Goal: Task Accomplishment & Management: Complete application form

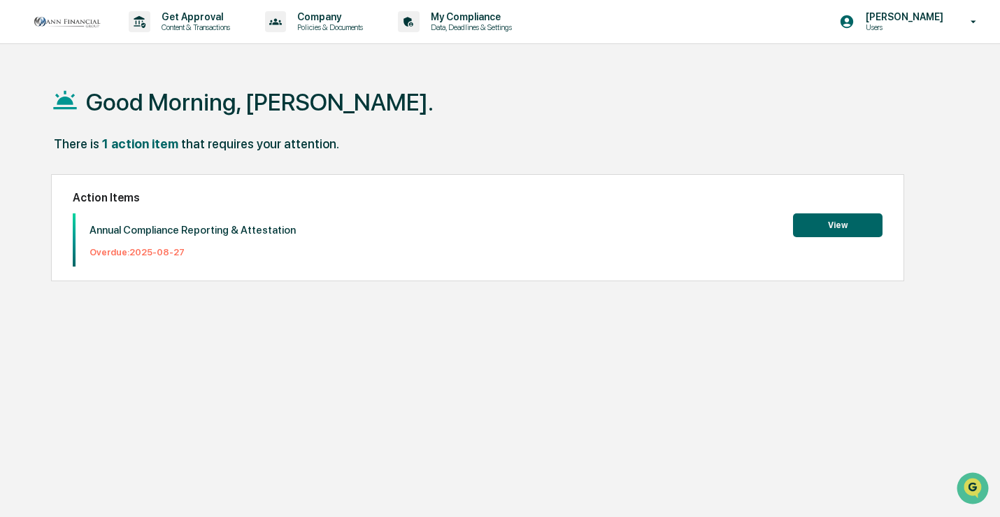
click at [824, 221] on button "View" at bounding box center [838, 225] width 90 height 24
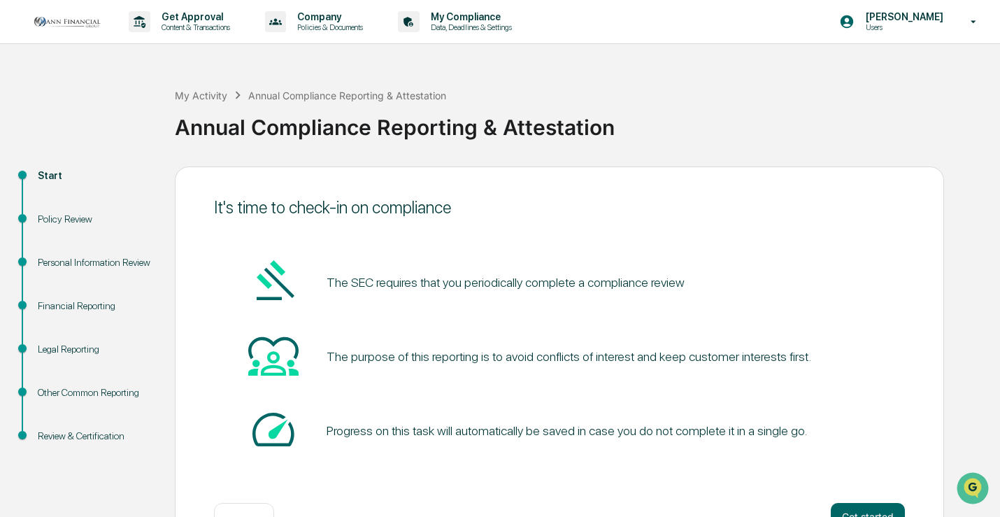
scroll to position [47, 0]
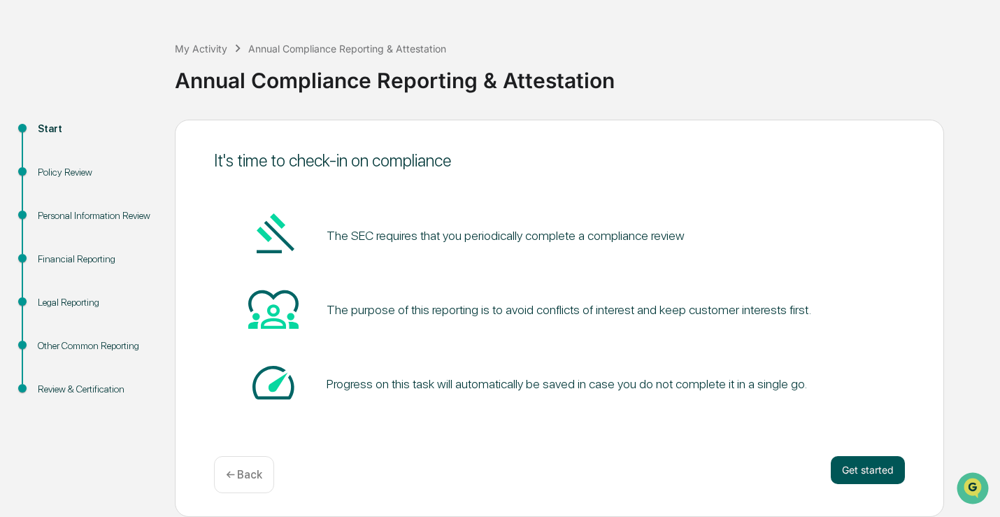
click at [853, 472] on button "Get started" at bounding box center [868, 470] width 74 height 28
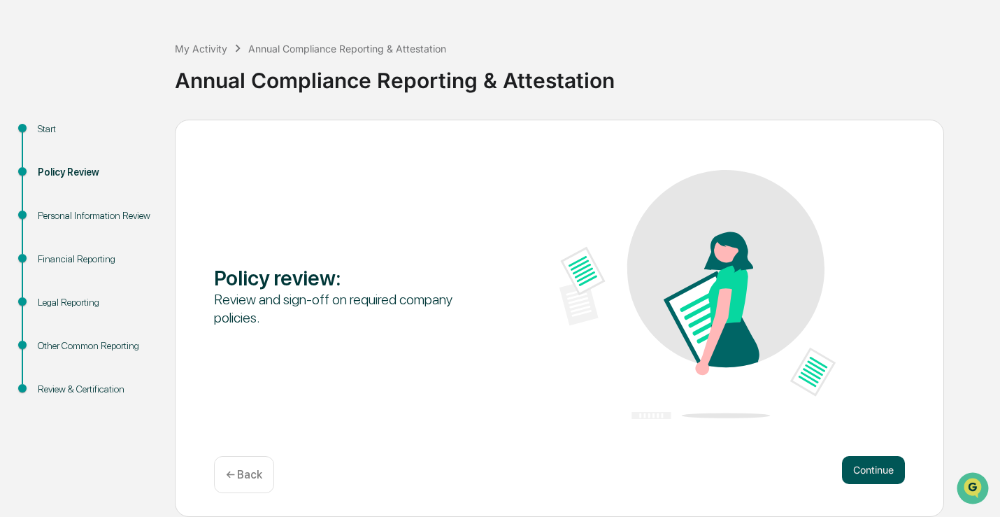
click at [860, 462] on button "Continue" at bounding box center [873, 470] width 63 height 28
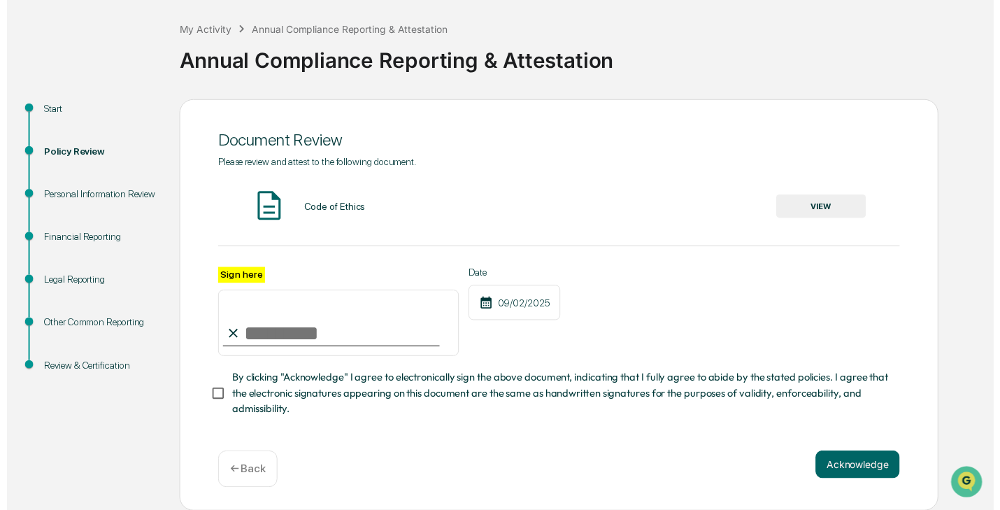
scroll to position [71, 0]
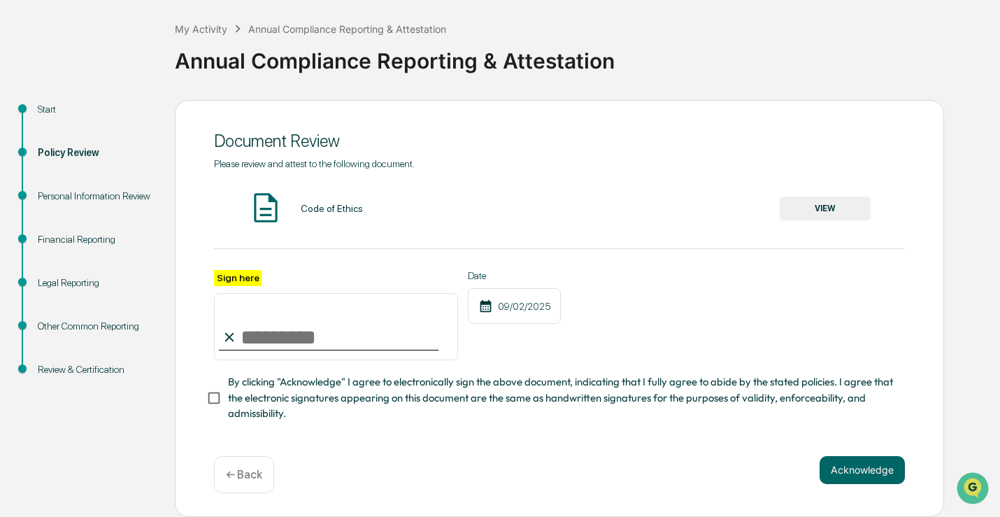
click at [269, 206] on img at bounding box center [265, 207] width 35 height 35
click at [326, 208] on div "Code of Ethics" at bounding box center [332, 208] width 62 height 11
click at [347, 203] on div "Code of Ethics" at bounding box center [332, 208] width 62 height 11
click at [818, 197] on button "VIEW" at bounding box center [825, 209] width 91 height 24
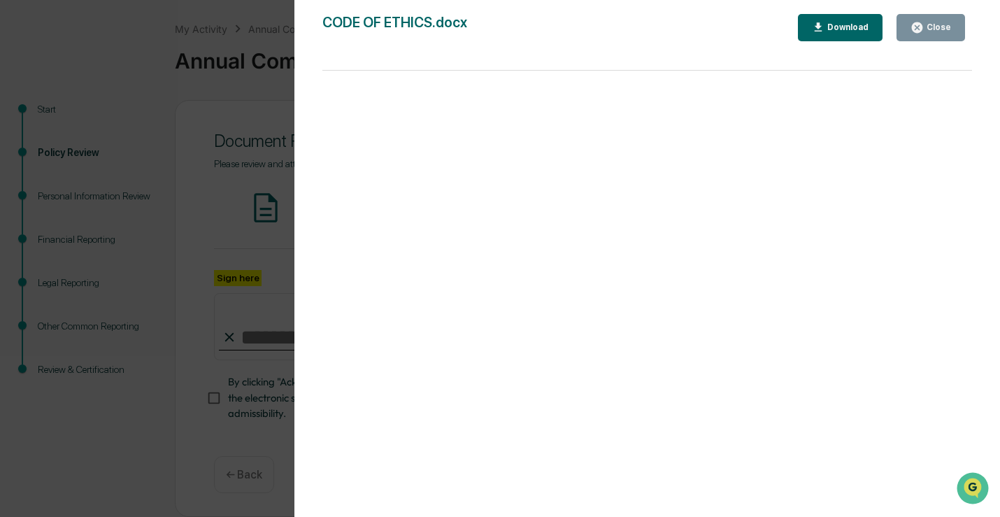
click at [917, 29] on icon "button" at bounding box center [917, 27] width 13 height 13
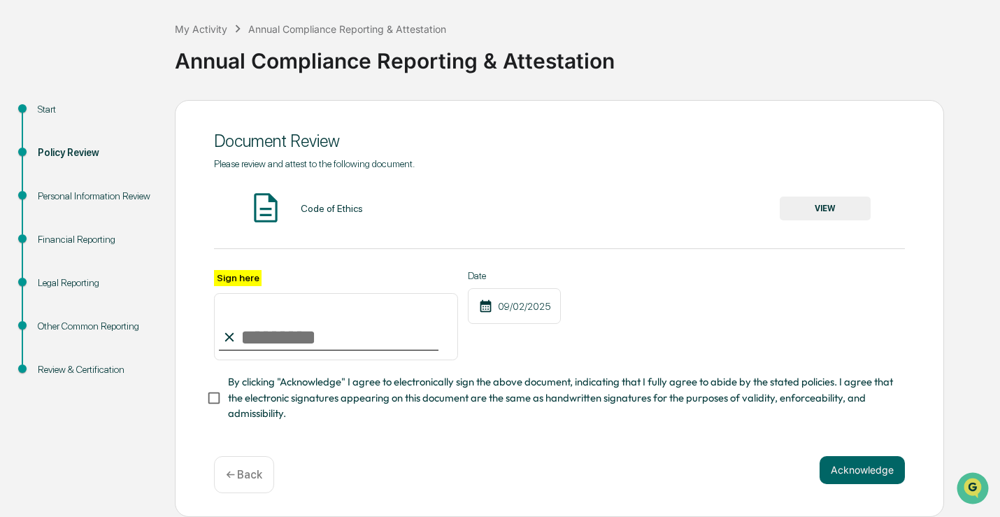
click at [390, 329] on input "Sign here" at bounding box center [336, 326] width 244 height 67
type input "**********"
click at [252, 389] on span "By clicking "Acknowledge" I agree to electronically sign the above document, in…" at bounding box center [561, 397] width 666 height 47
click at [830, 462] on button "Acknowledge" at bounding box center [862, 470] width 85 height 28
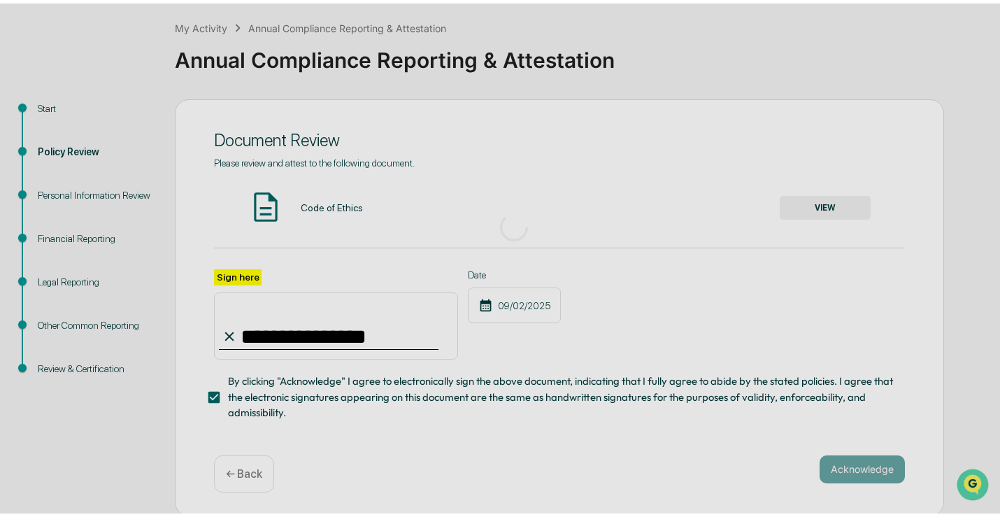
scroll to position [47, 0]
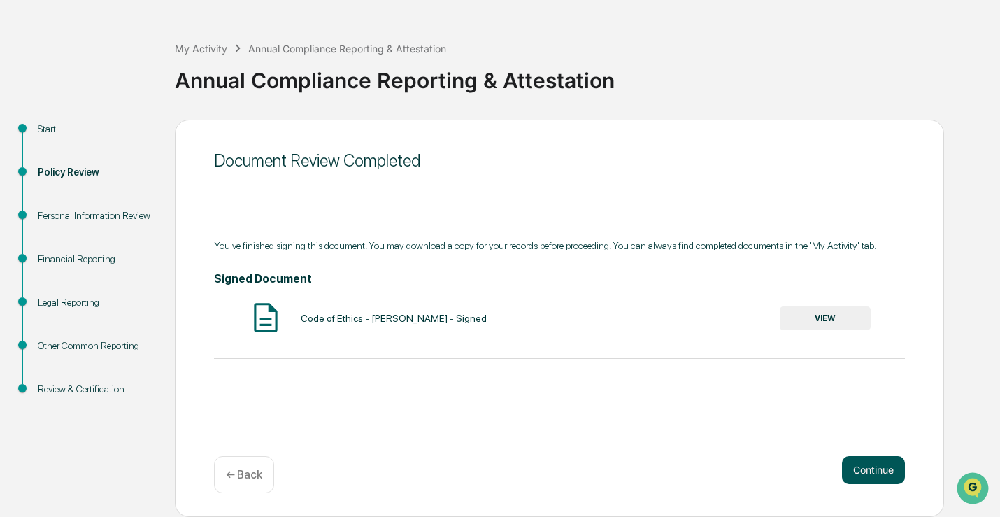
click at [879, 478] on button "Continue" at bounding box center [873, 470] width 63 height 28
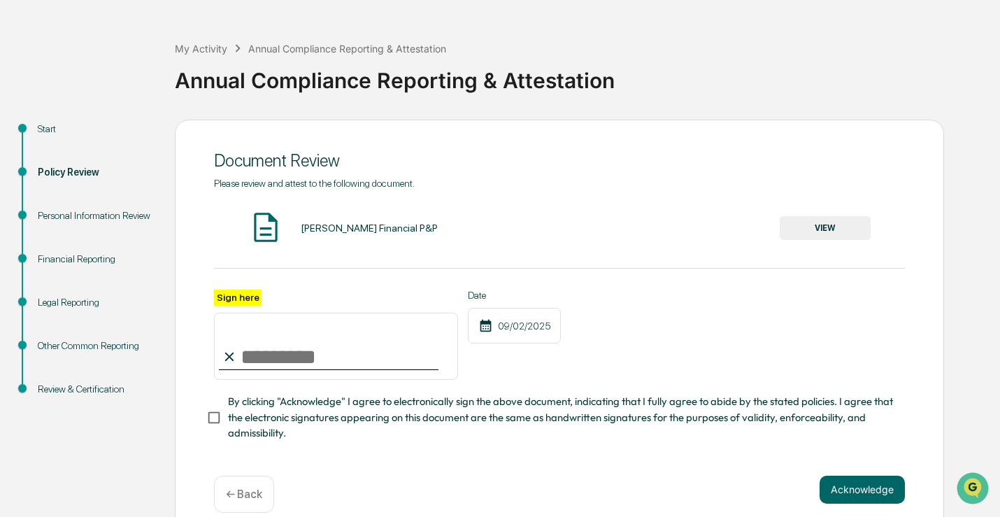
scroll to position [71, 0]
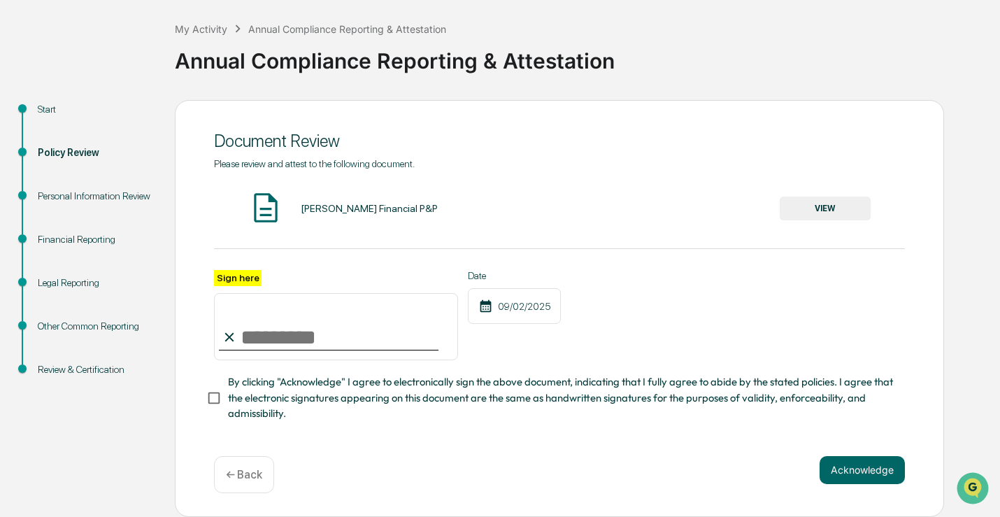
click at [302, 338] on input "Sign here" at bounding box center [336, 326] width 244 height 67
type input "*"
type input "**********"
click at [206, 392] on div "**********" at bounding box center [560, 308] width 770 height 417
click at [843, 467] on button "Acknowledge" at bounding box center [862, 470] width 85 height 28
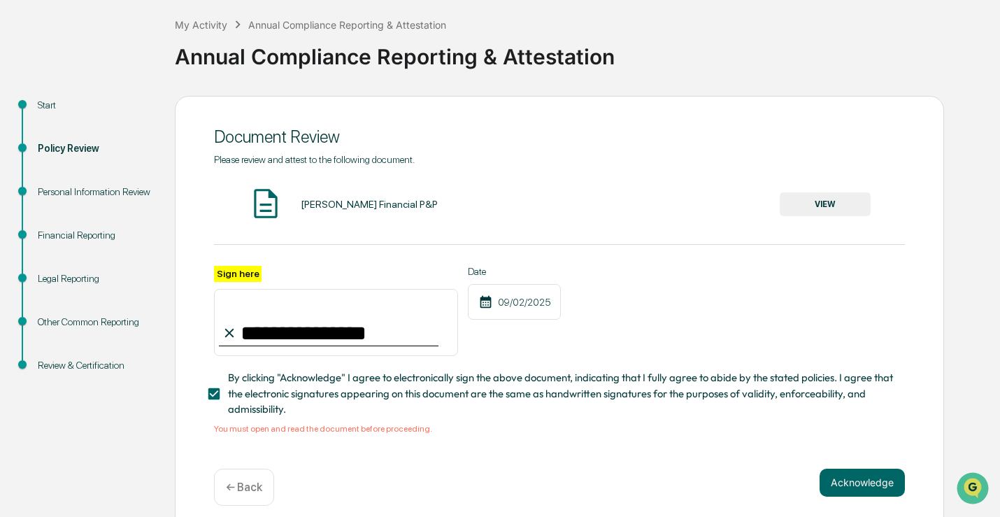
click at [849, 197] on button "VIEW" at bounding box center [825, 204] width 91 height 24
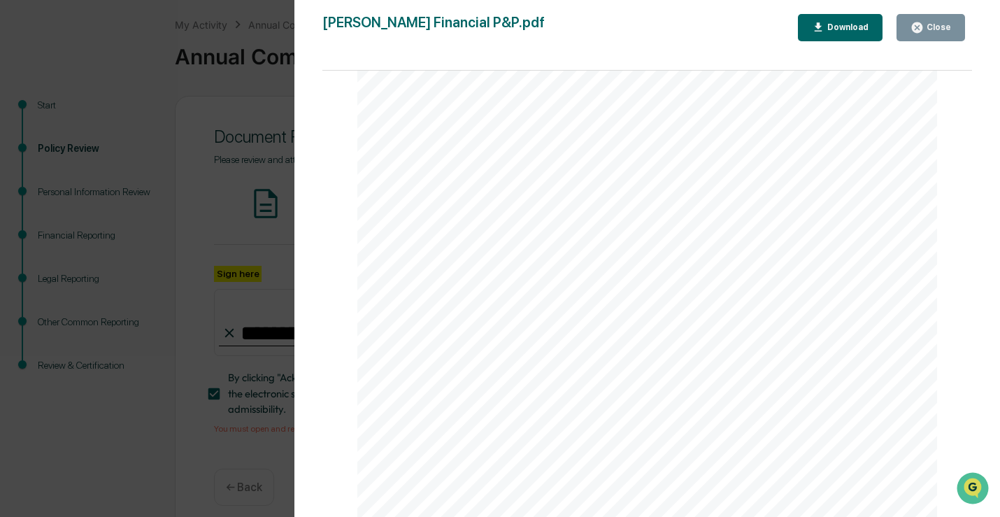
scroll to position [12942, 0]
click at [920, 22] on icon "button" at bounding box center [917, 27] width 13 height 13
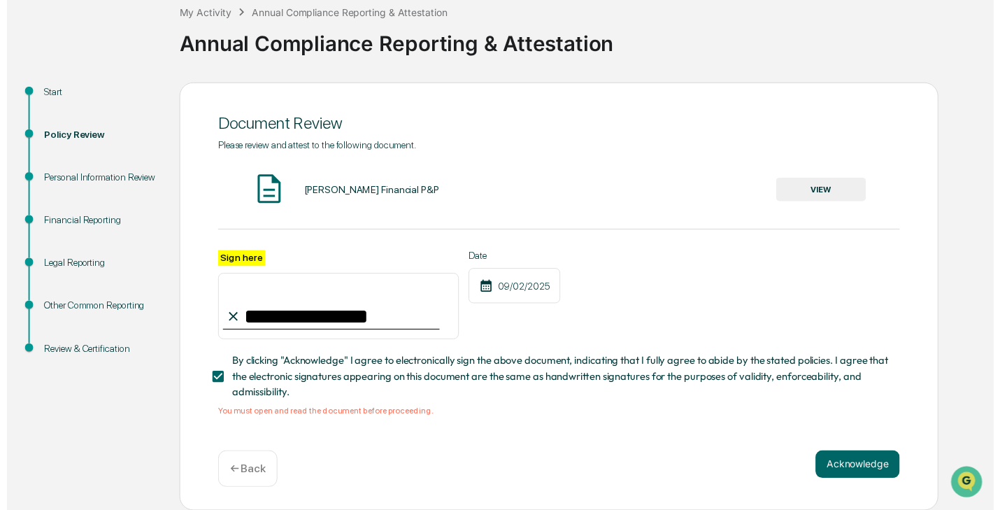
scroll to position [87, 0]
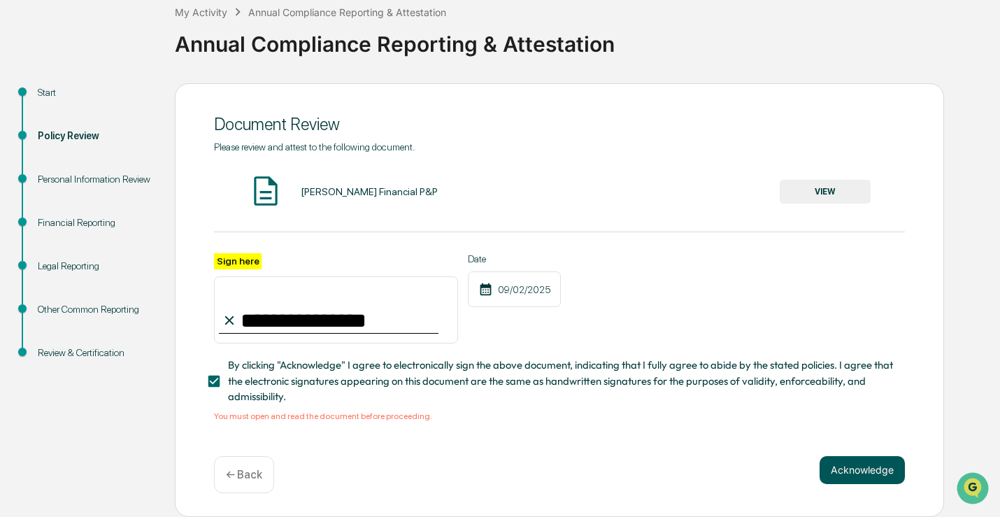
click at [851, 479] on button "Acknowledge" at bounding box center [862, 470] width 85 height 28
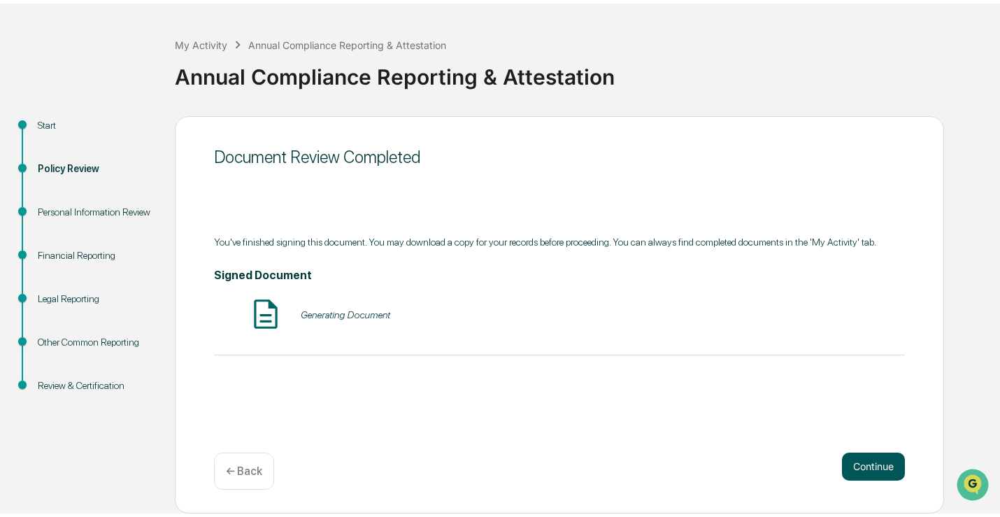
scroll to position [47, 0]
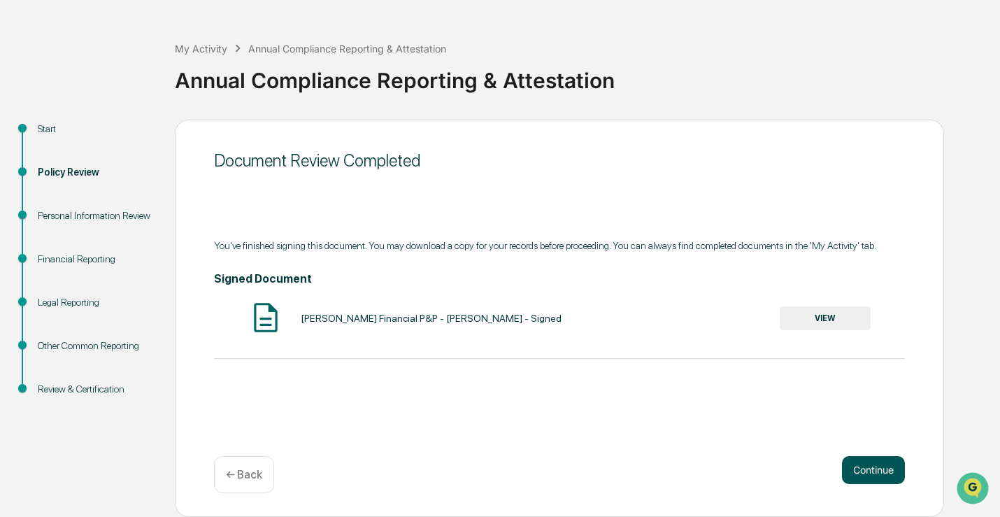
click at [900, 476] on button "Continue" at bounding box center [873, 470] width 63 height 28
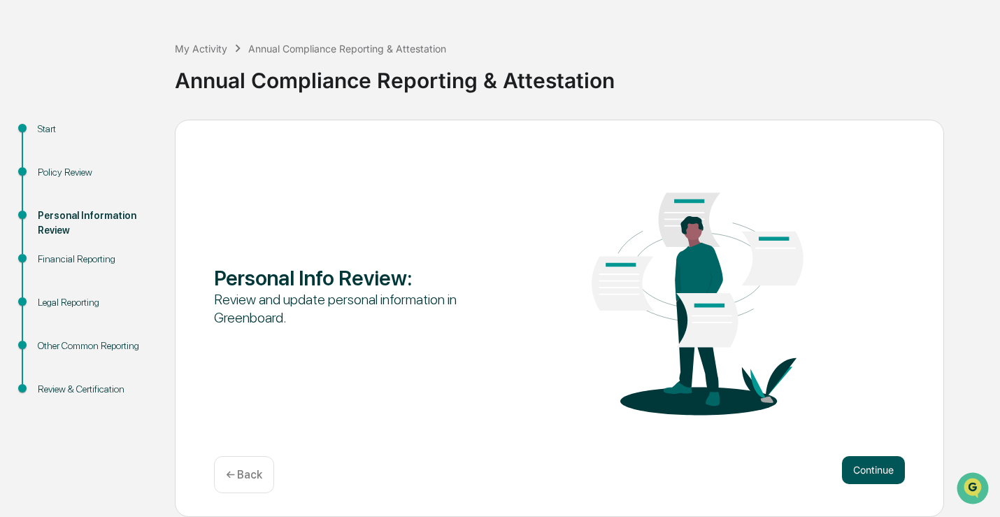
click at [849, 460] on button "Continue" at bounding box center [873, 470] width 63 height 28
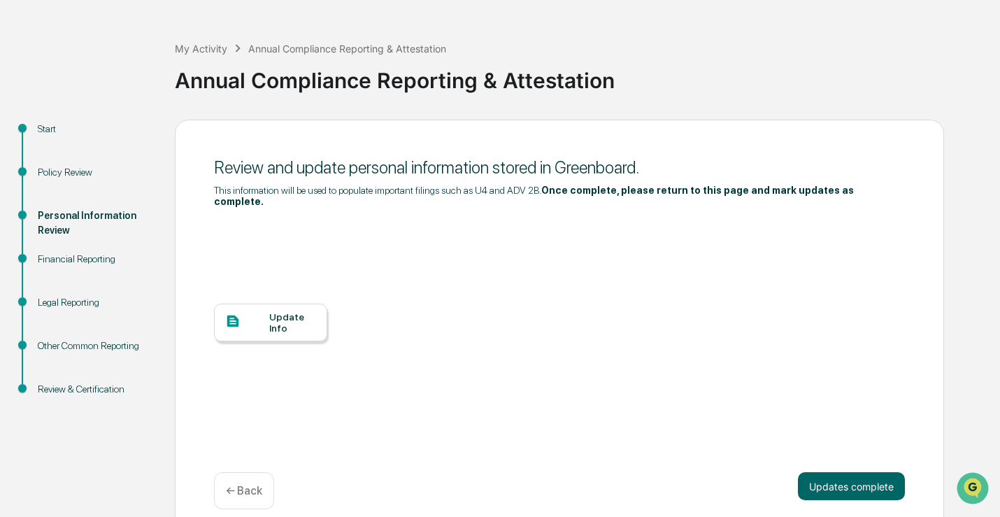
click at [281, 320] on div "Update Info" at bounding box center [292, 322] width 47 height 22
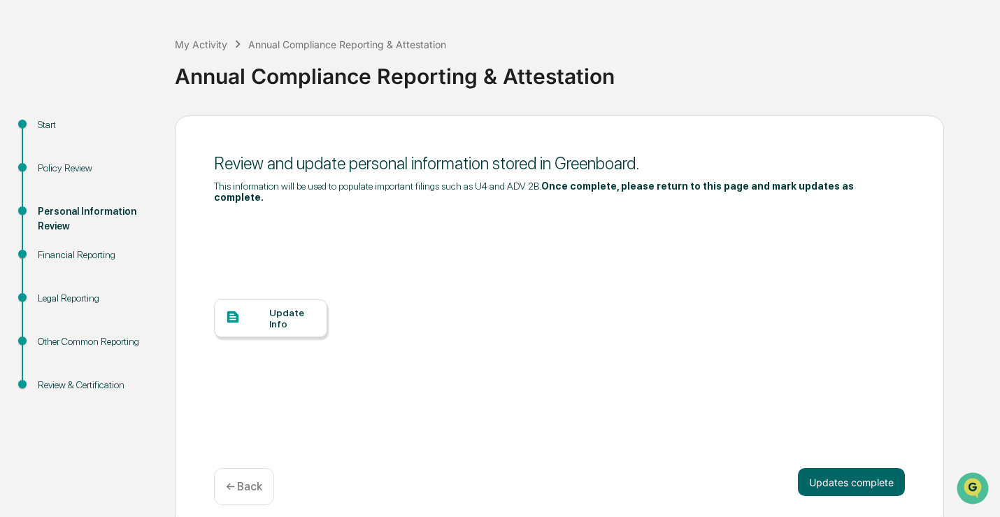
scroll to position [52, 0]
click at [812, 467] on button "Updates complete" at bounding box center [851, 481] width 107 height 28
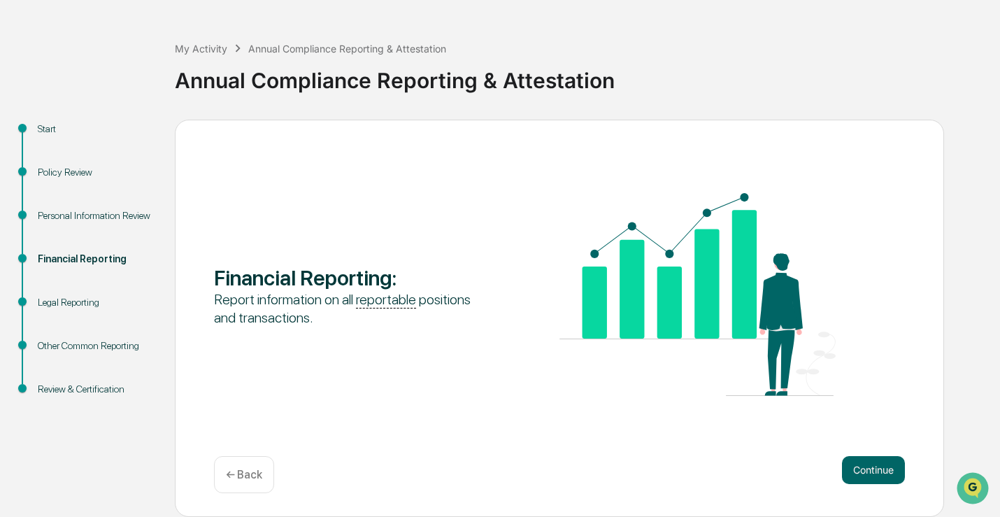
scroll to position [47, 0]
click at [844, 469] on button "Continue" at bounding box center [873, 470] width 63 height 28
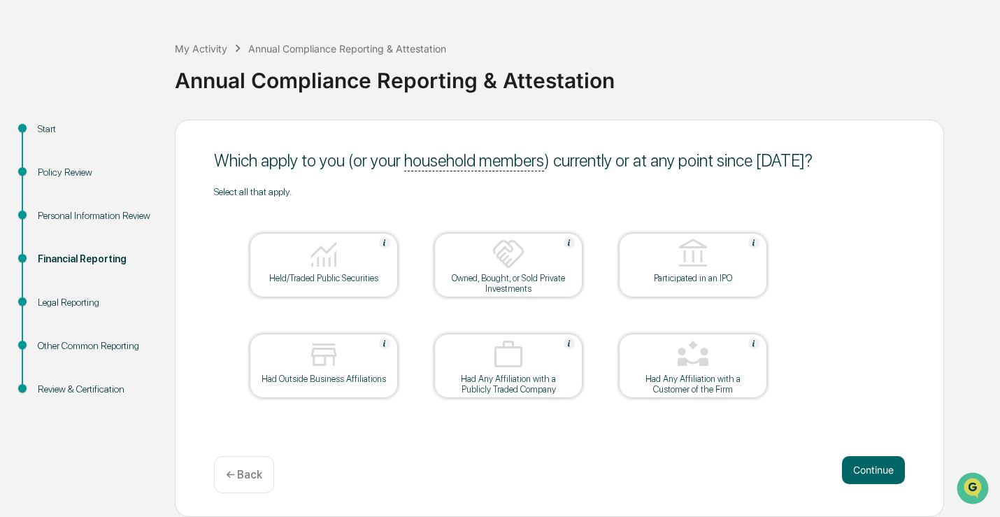
click at [844, 469] on button "Continue" at bounding box center [873, 470] width 63 height 28
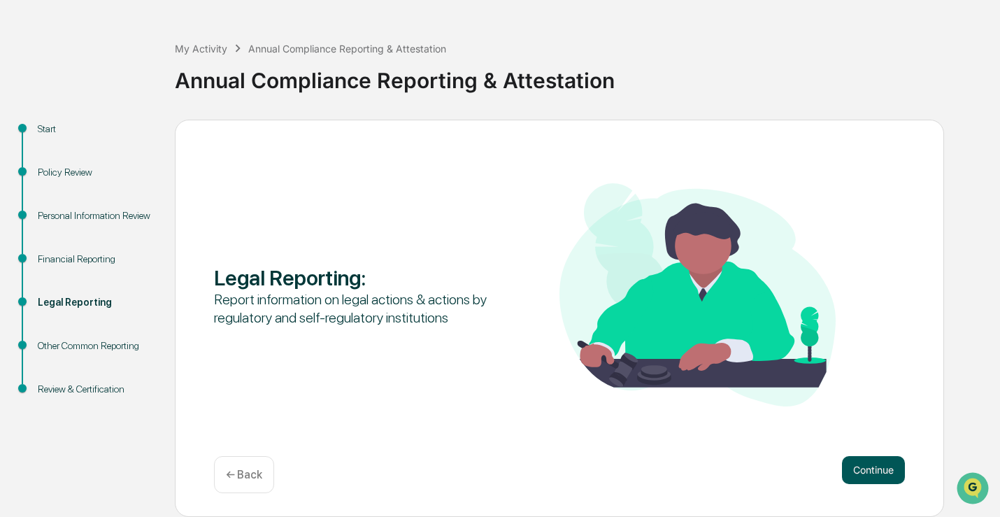
click at [853, 459] on button "Continue" at bounding box center [873, 470] width 63 height 28
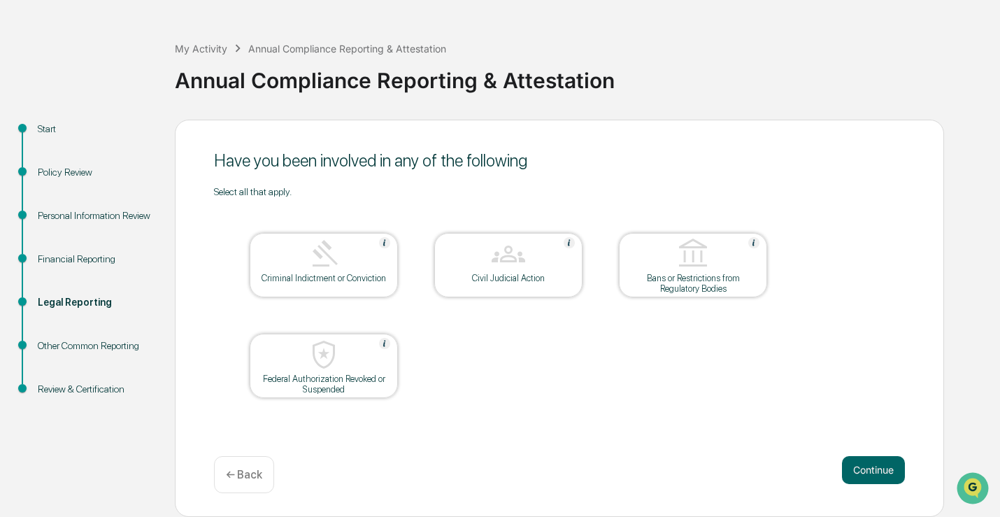
click at [853, 459] on button "Continue" at bounding box center [873, 470] width 63 height 28
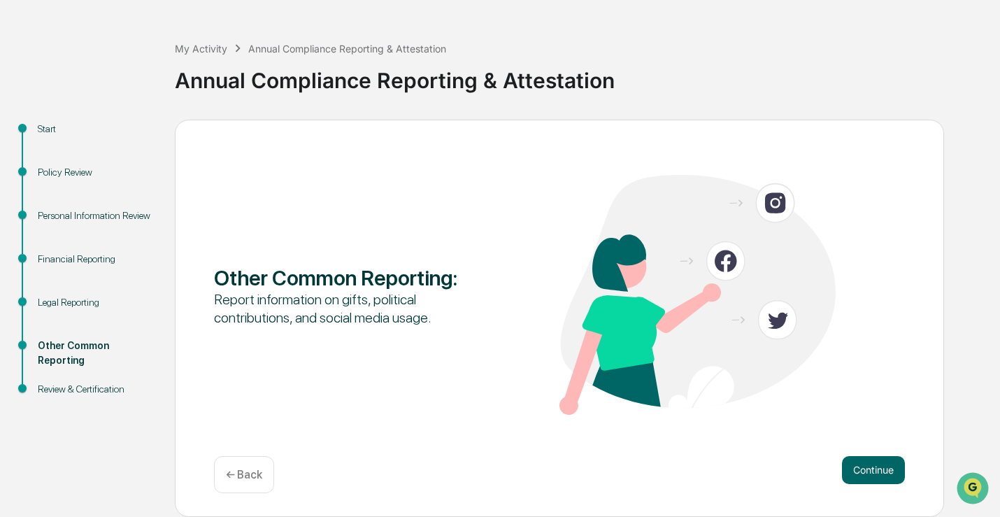
click at [853, 459] on button "Continue" at bounding box center [873, 470] width 63 height 28
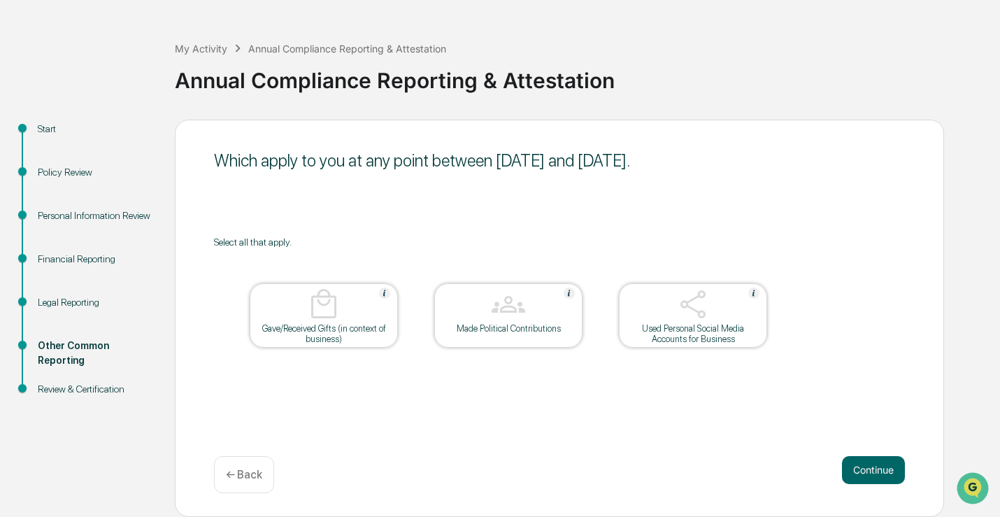
click at [306, 316] on div at bounding box center [324, 306] width 140 height 36
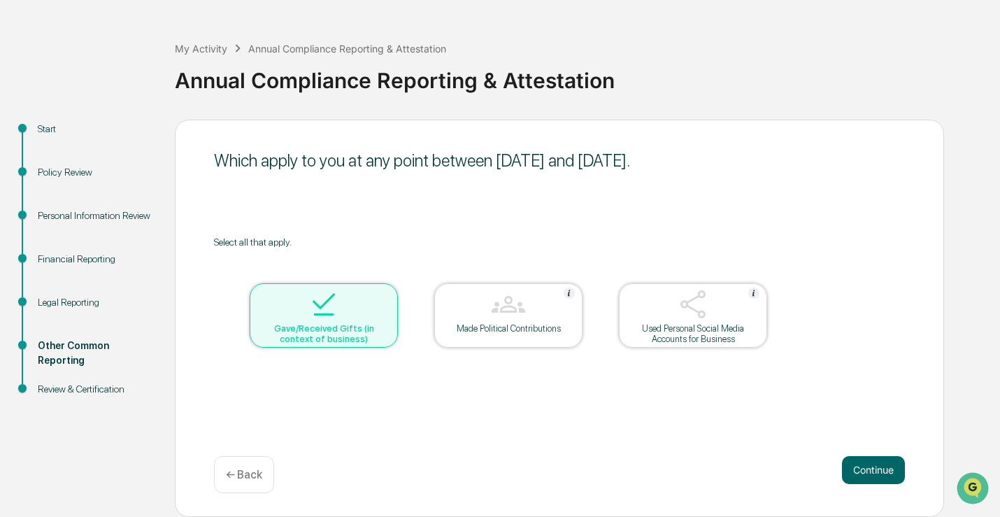
click at [306, 316] on div at bounding box center [324, 306] width 140 height 36
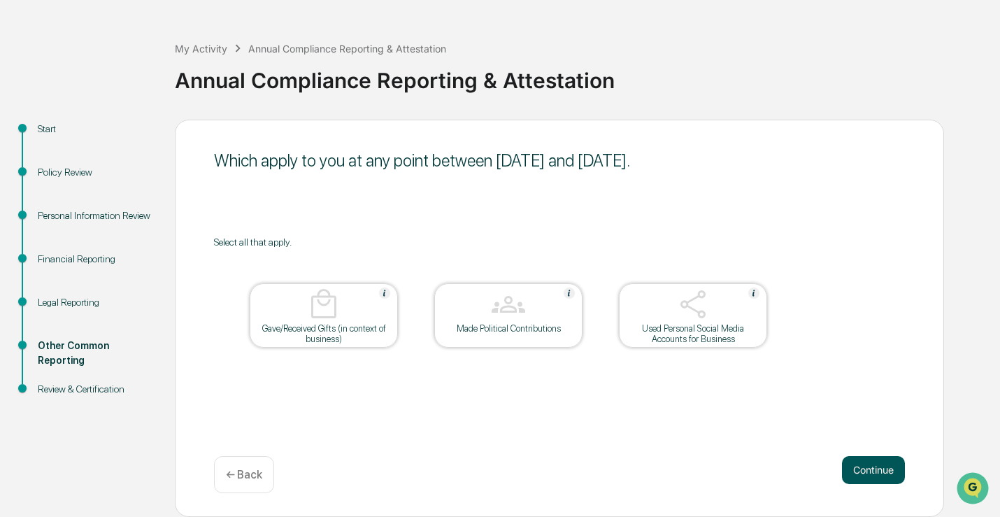
click at [854, 466] on button "Continue" at bounding box center [873, 470] width 63 height 28
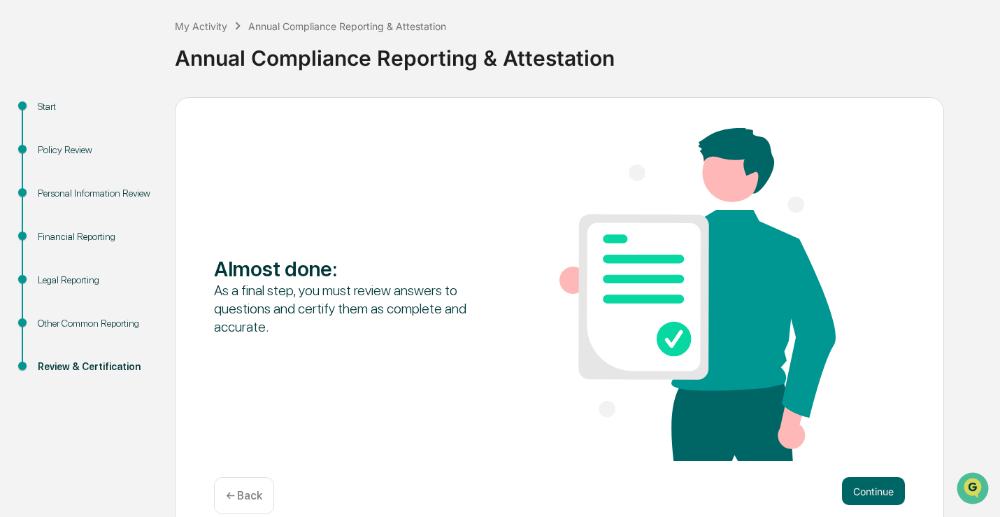
scroll to position [90, 0]
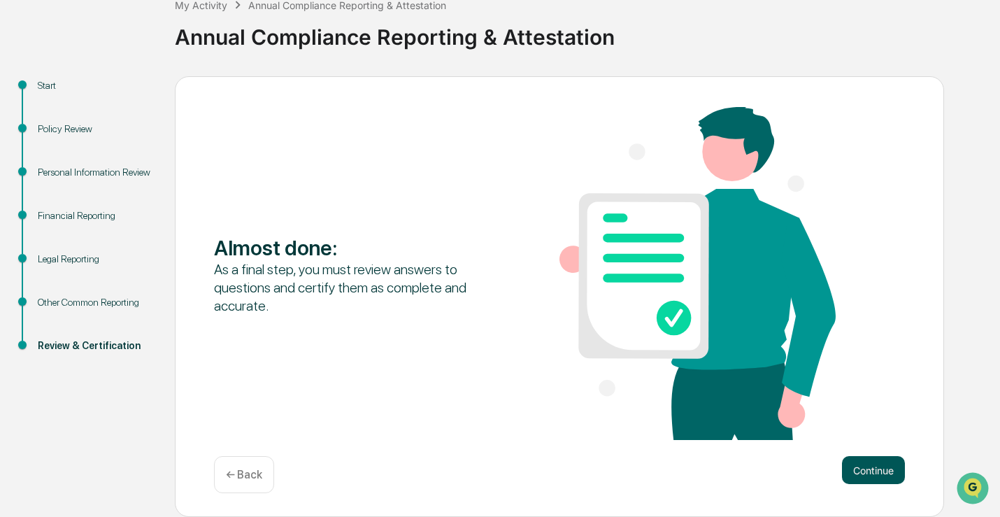
click at [890, 474] on button "Continue" at bounding box center [873, 470] width 63 height 28
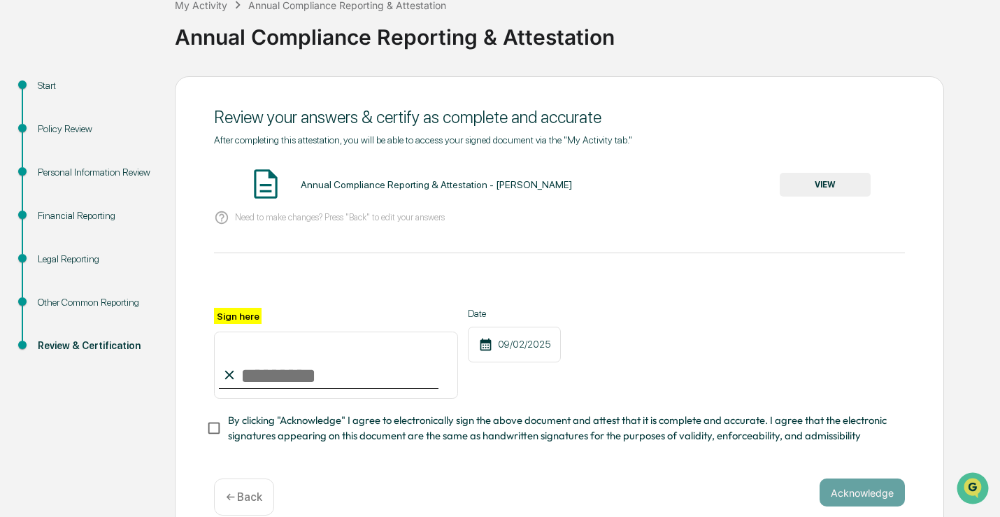
click at [834, 183] on button "VIEW" at bounding box center [825, 185] width 91 height 24
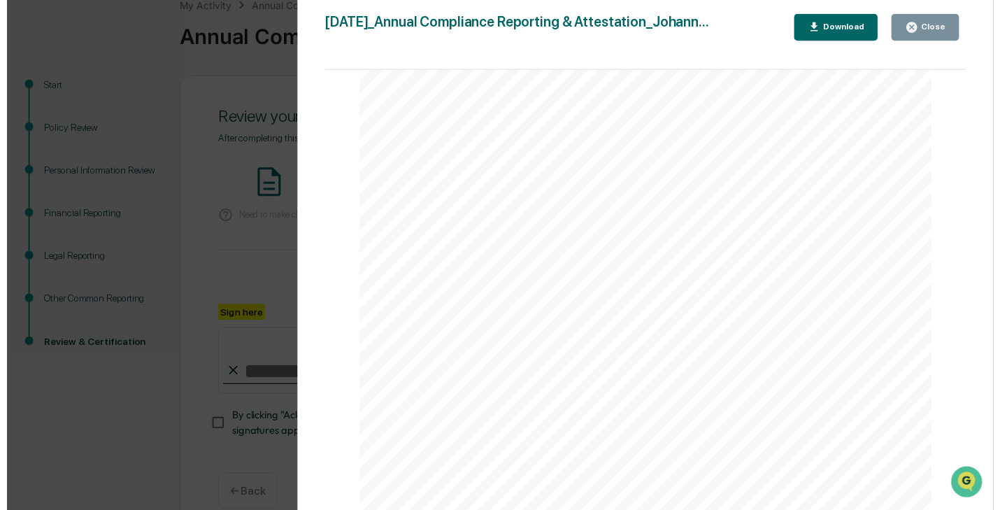
scroll to position [1189, 0]
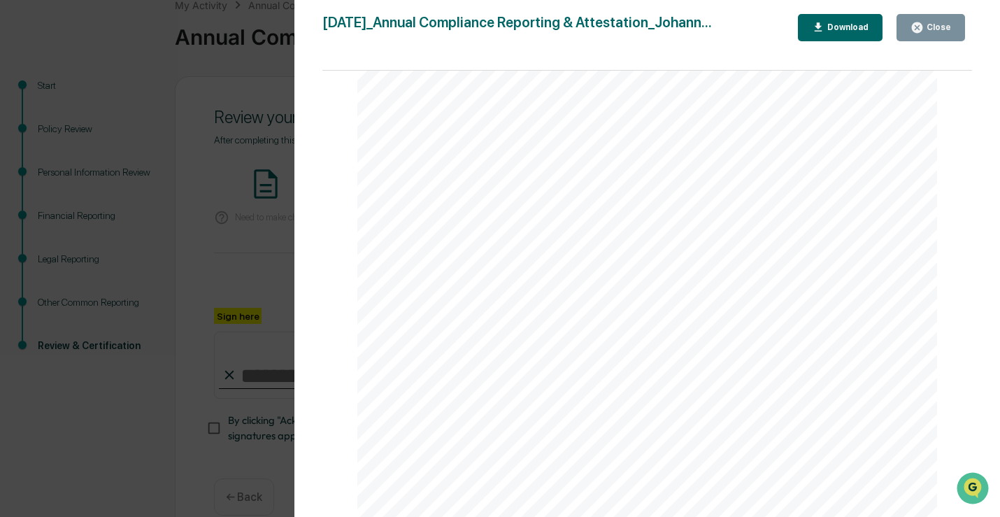
click at [917, 23] on icon "button" at bounding box center [917, 27] width 13 height 13
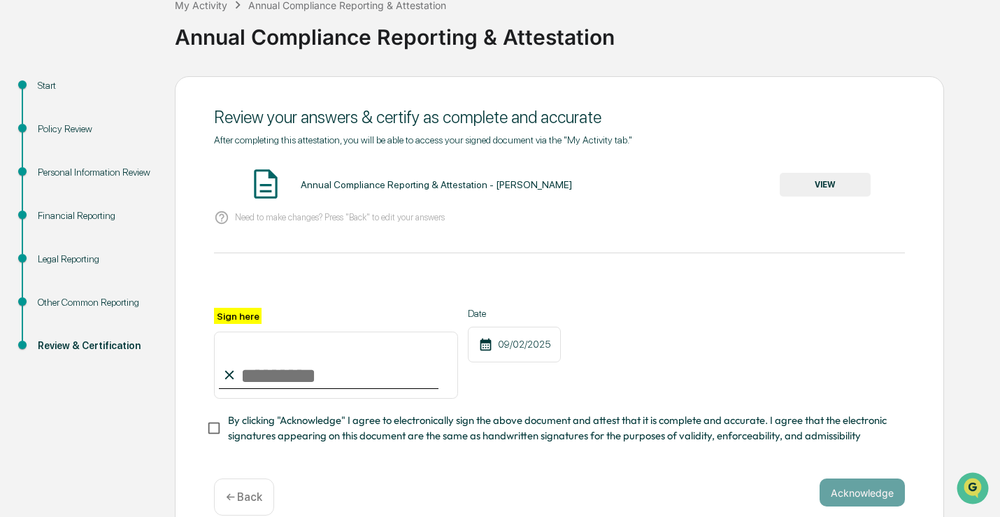
click at [378, 399] on input "Sign here" at bounding box center [336, 365] width 244 height 67
type input "**********"
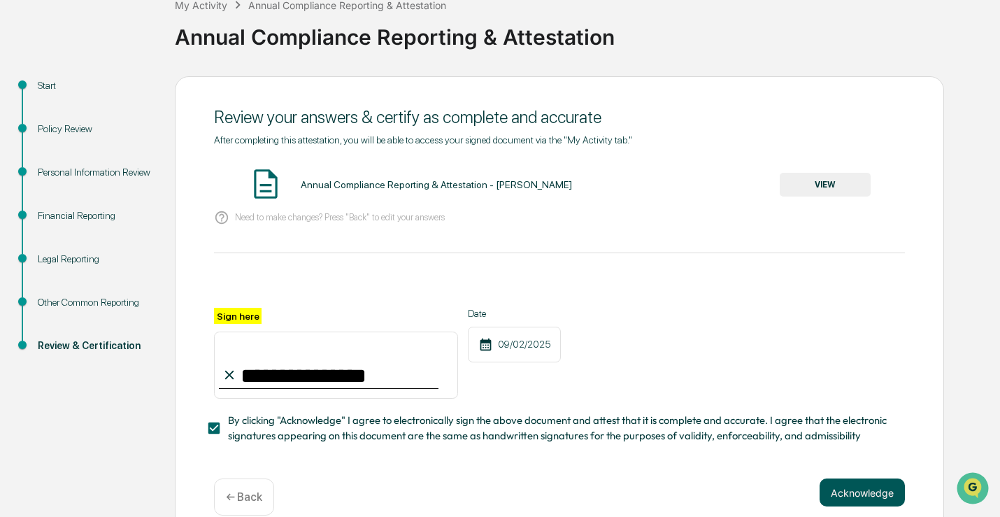
click at [899, 496] on button "Acknowledge" at bounding box center [862, 493] width 85 height 28
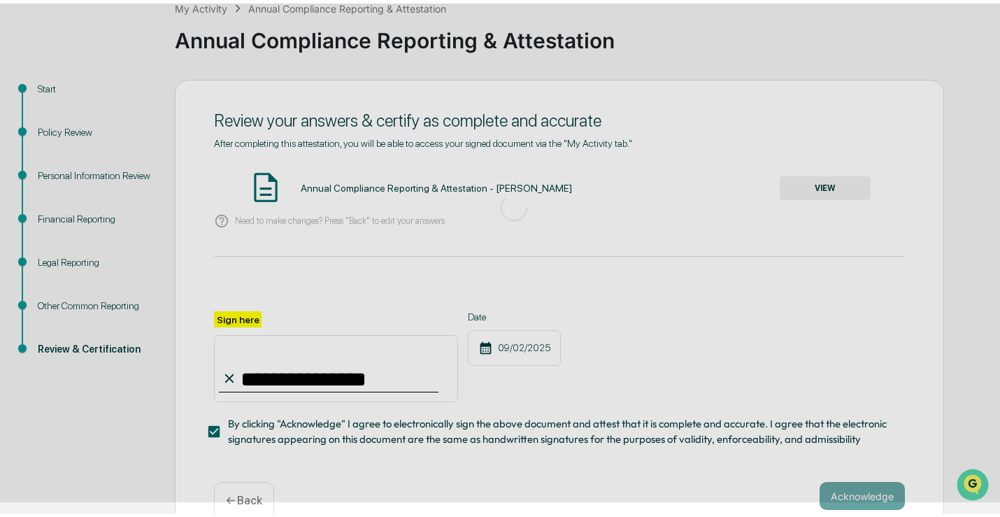
scroll to position [47, 0]
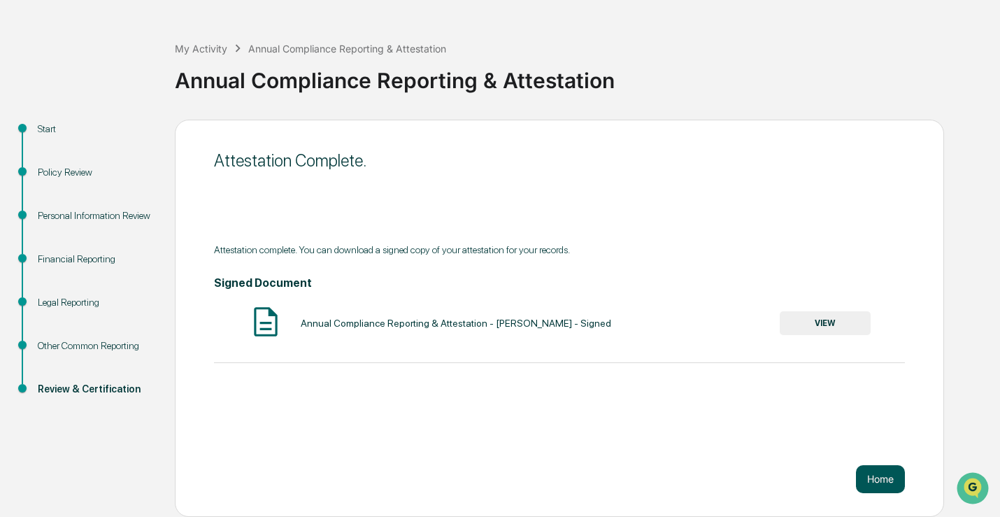
click at [861, 479] on button "Home" at bounding box center [880, 479] width 49 height 28
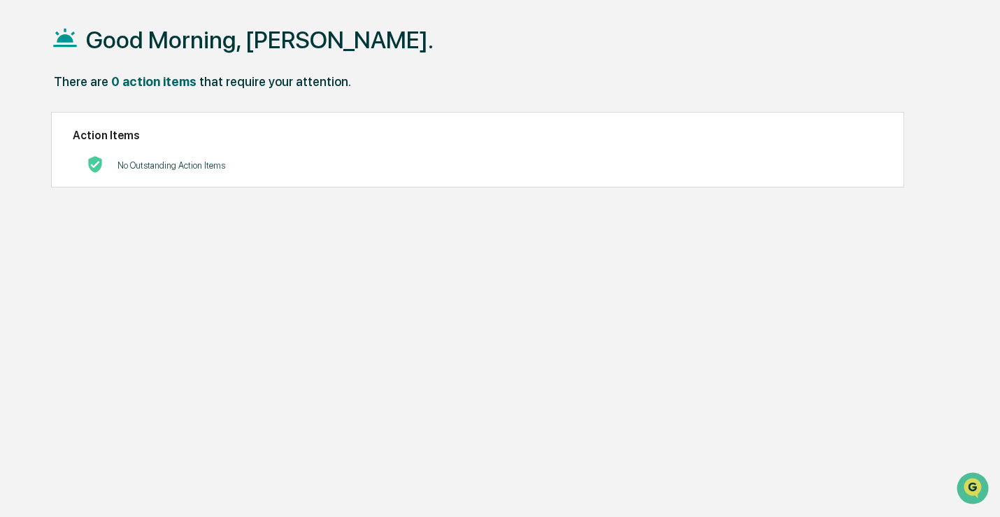
scroll to position [66, 0]
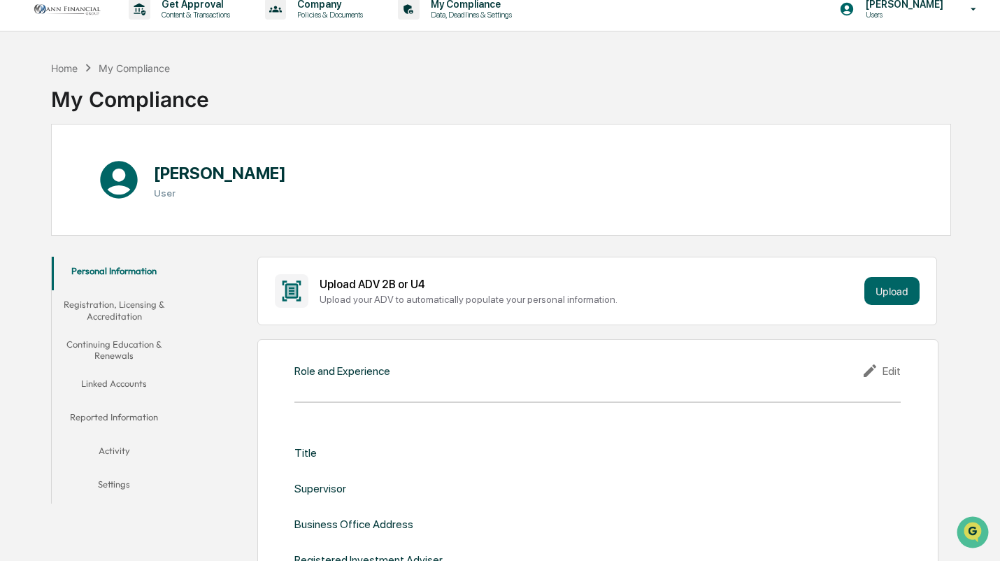
scroll to position [12, 0]
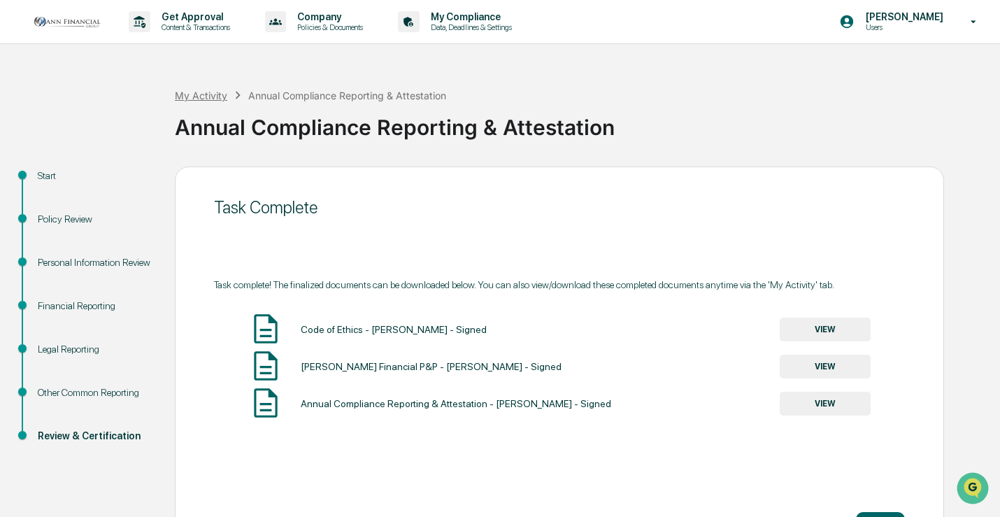
click at [199, 94] on div "My Activity" at bounding box center [201, 96] width 52 height 12
